Goal: Information Seeking & Learning: Learn about a topic

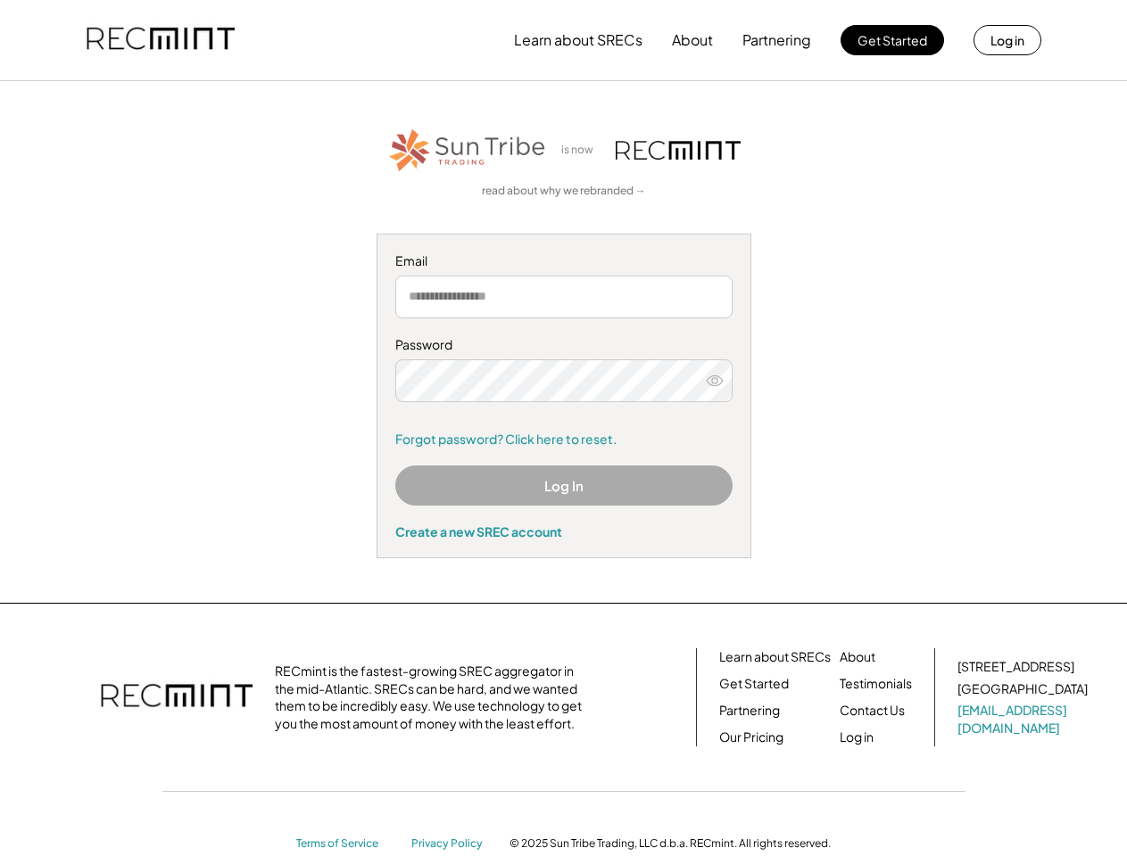
click at [563, 428] on div "Password Forgot password? Click here to reset." at bounding box center [563, 392] width 337 height 112
click at [563, 40] on button "Learn about SRECs" at bounding box center [578, 40] width 128 height 36
click at [564, 40] on button "Learn about SRECs" at bounding box center [578, 40] width 128 height 36
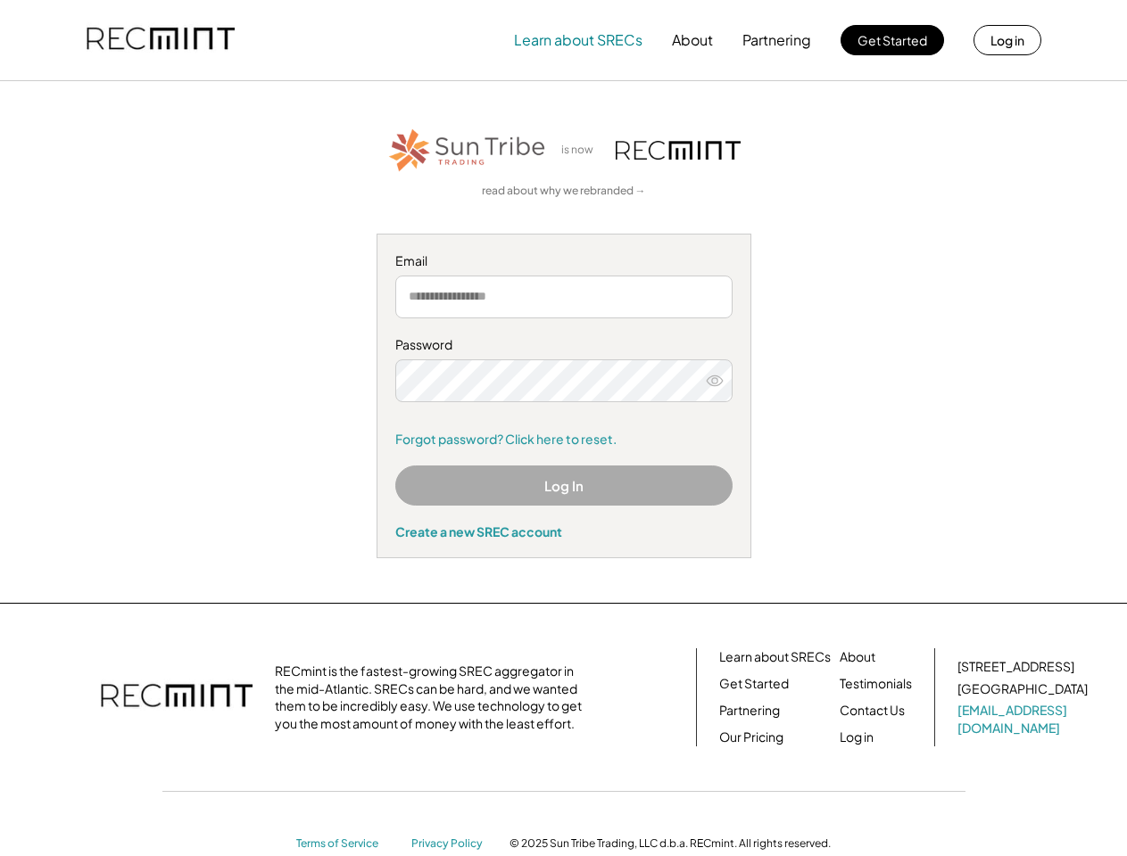
click at [161, 40] on img at bounding box center [161, 40] width 148 height 61
click at [777, 40] on button "Partnering" at bounding box center [776, 40] width 69 height 36
click at [578, 40] on button "Learn about SRECs" at bounding box center [578, 40] width 128 height 36
click at [692, 40] on button "About" at bounding box center [692, 40] width 41 height 36
